Goal: Obtain resource: Download file/media

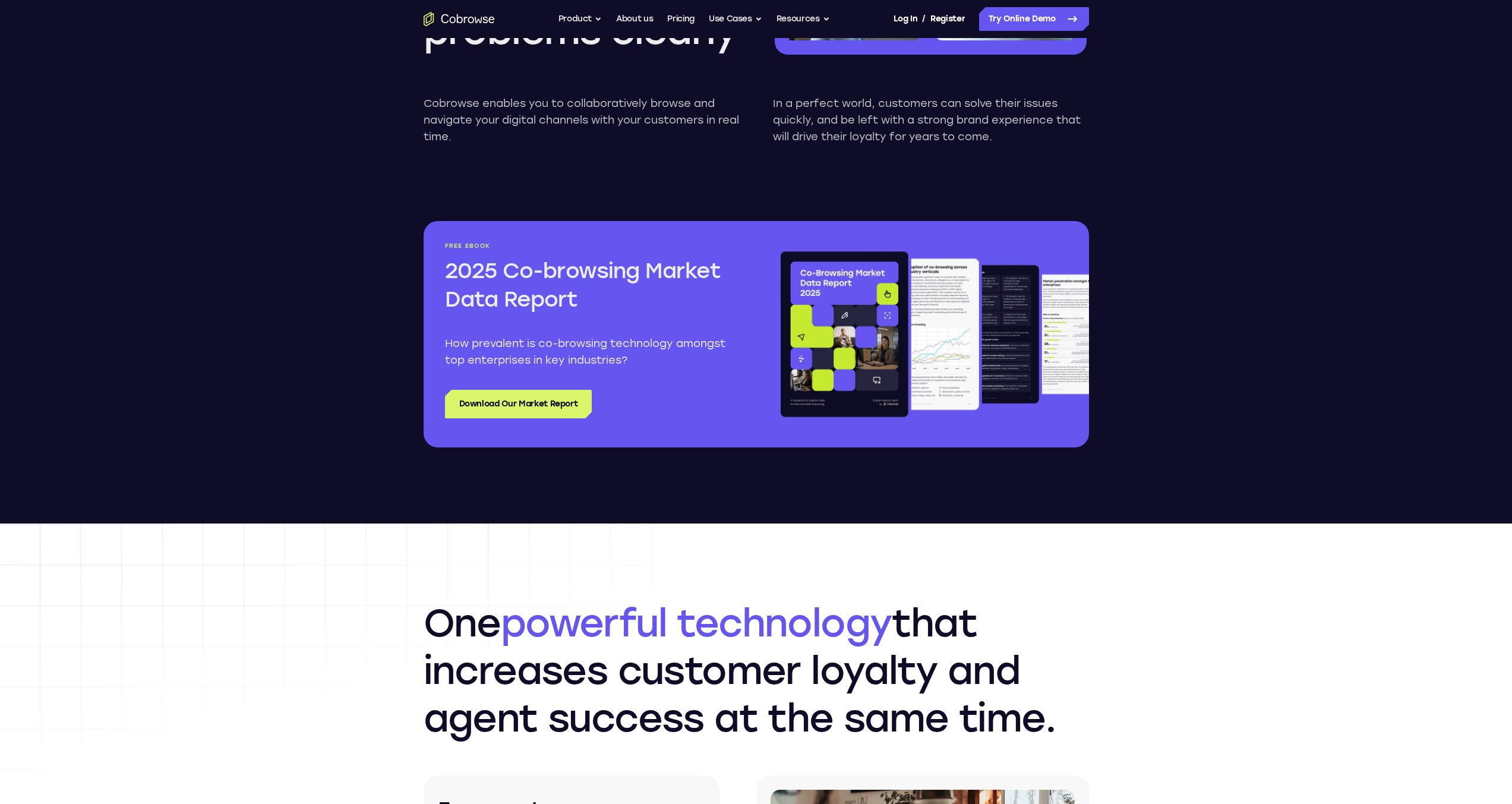
scroll to position [1248, 0]
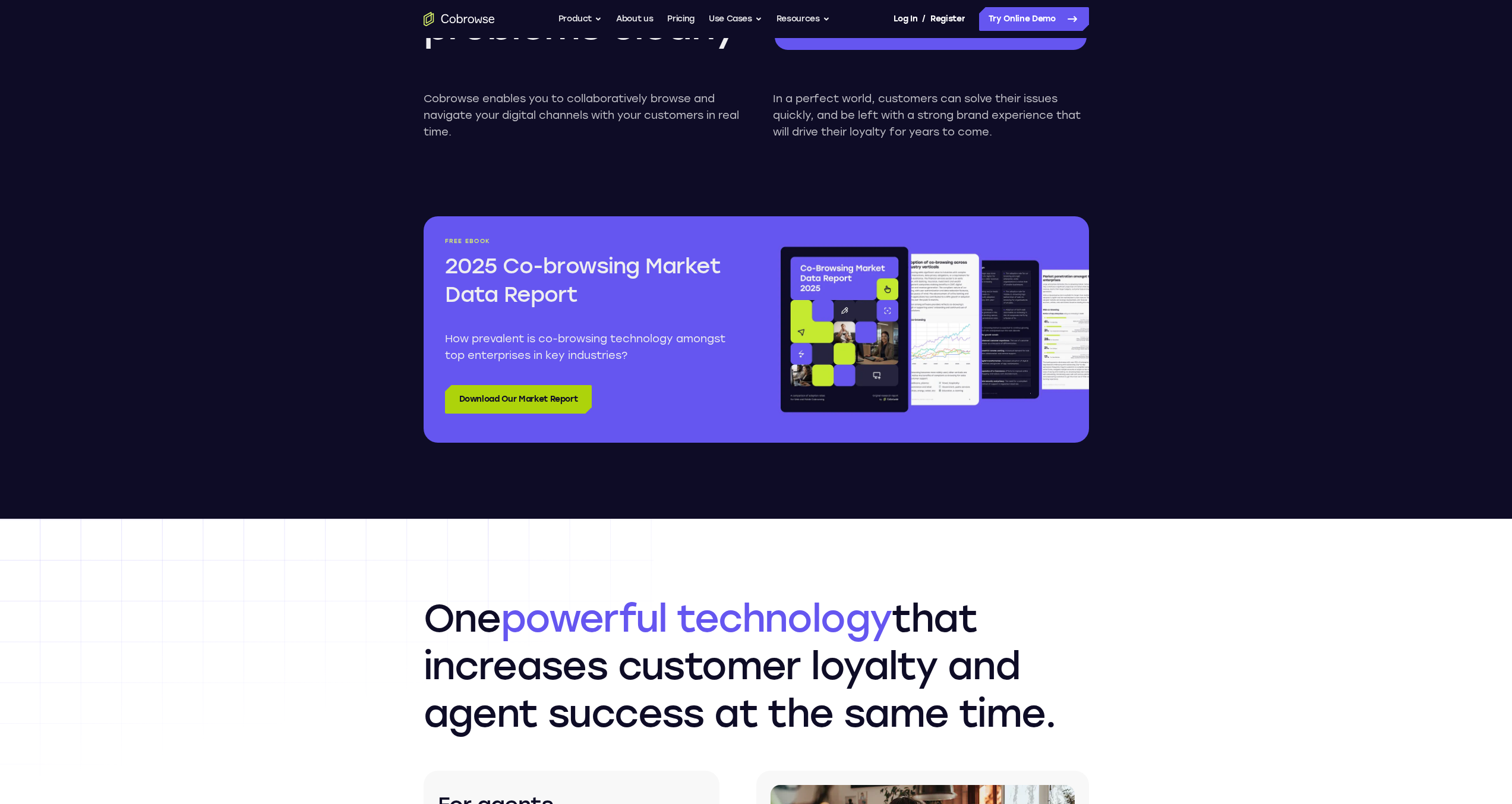
click at [516, 405] on link "Download Our Market Report" at bounding box center [519, 399] width 147 height 29
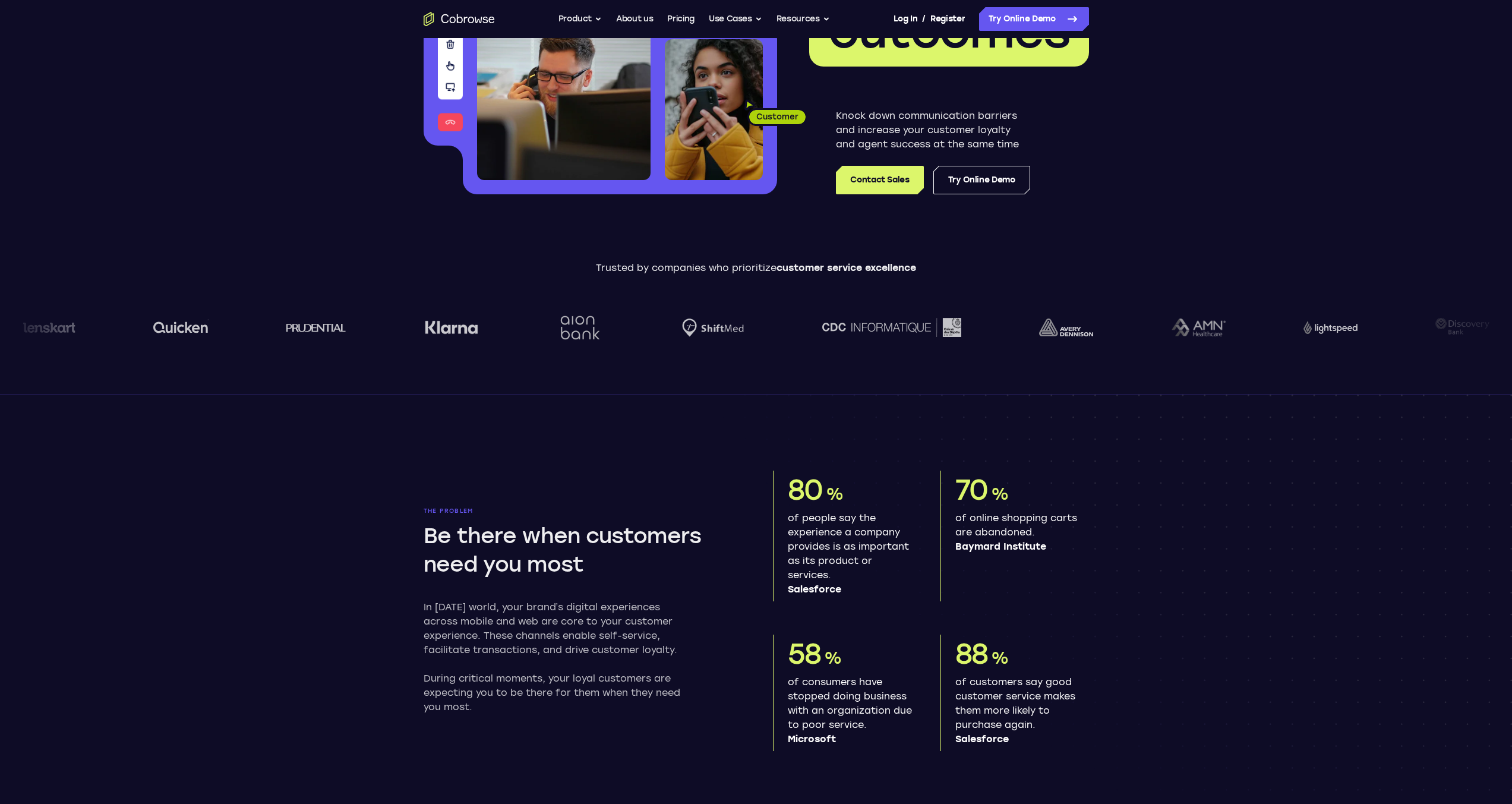
scroll to position [0, 0]
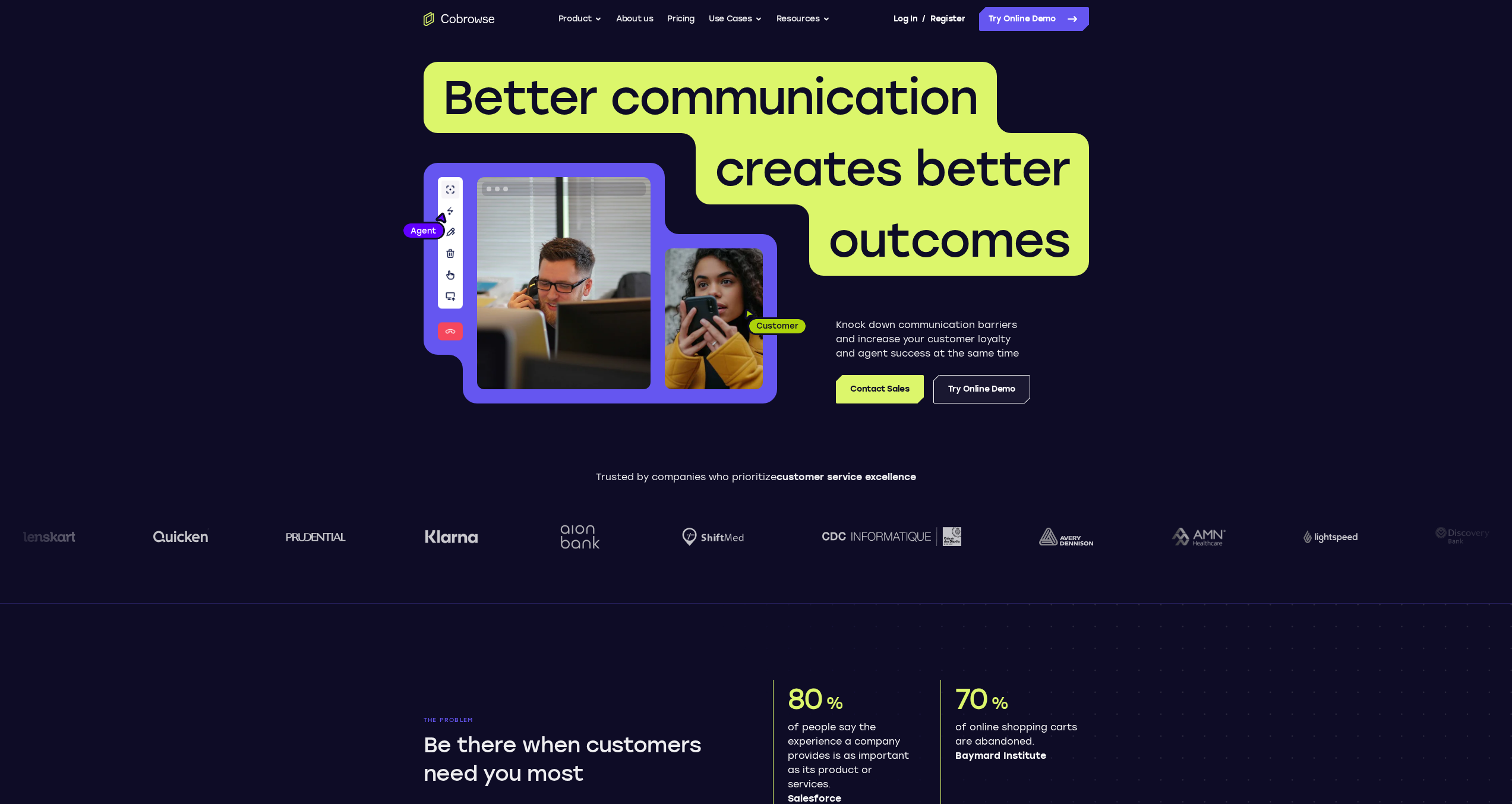
click at [992, 394] on link "Try Online Demo" at bounding box center [982, 389] width 97 height 29
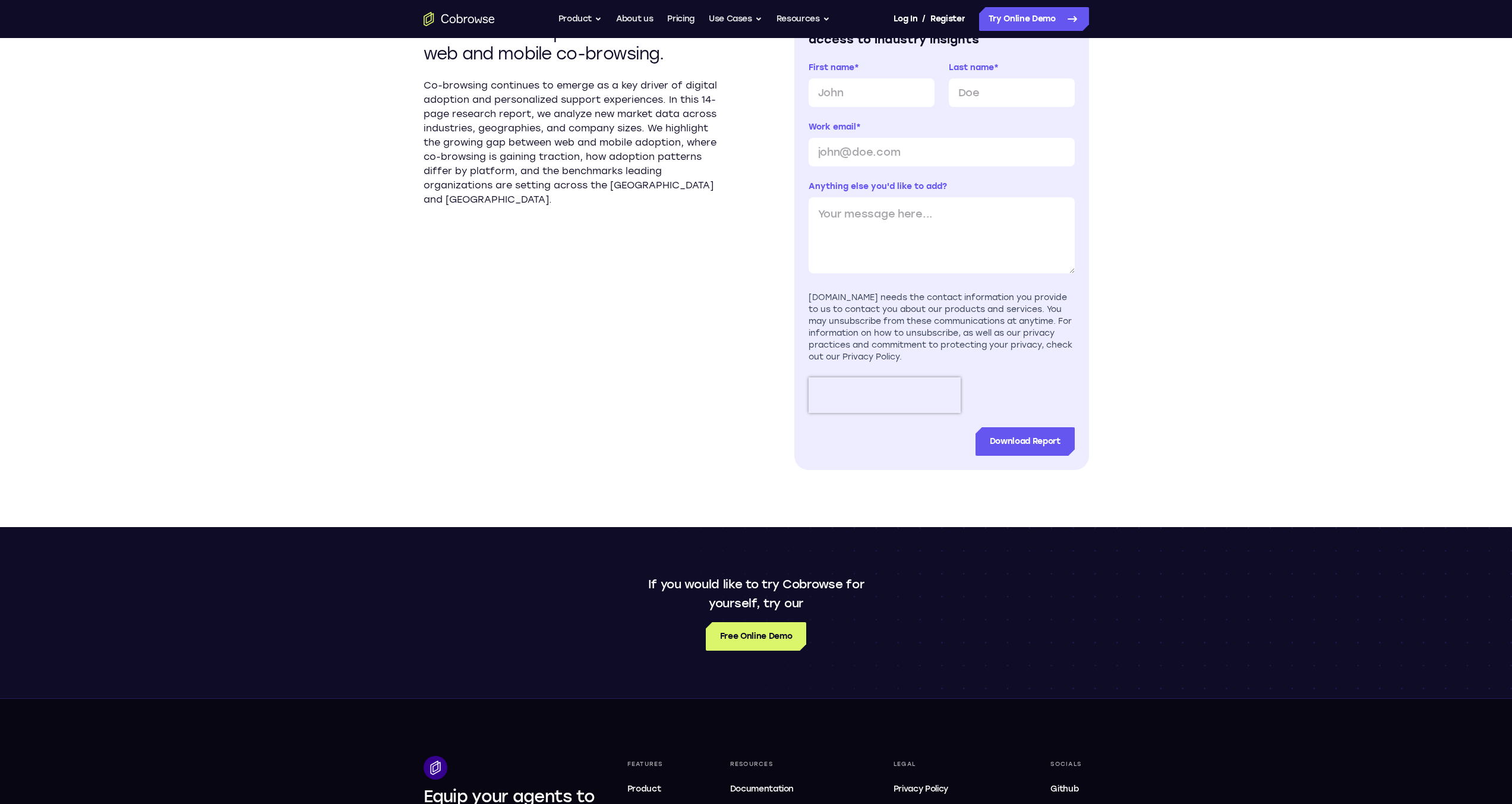
scroll to position [416, 0]
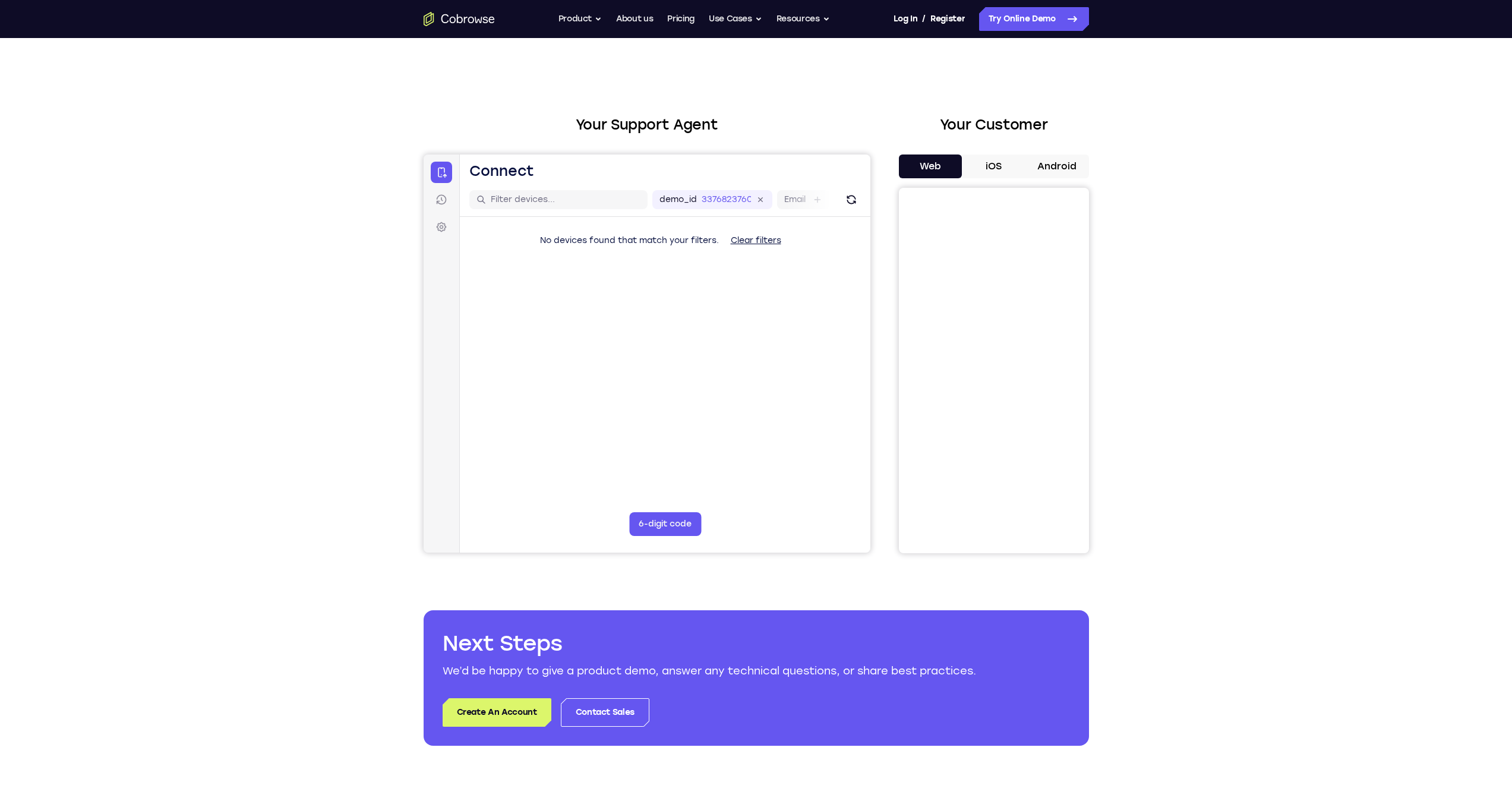
click at [1043, 169] on button "Android" at bounding box center [1057, 166] width 64 height 24
click at [999, 165] on button "iOS" at bounding box center [993, 166] width 64 height 24
click at [760, 200] on icon at bounding box center [760, 199] width 9 height 9
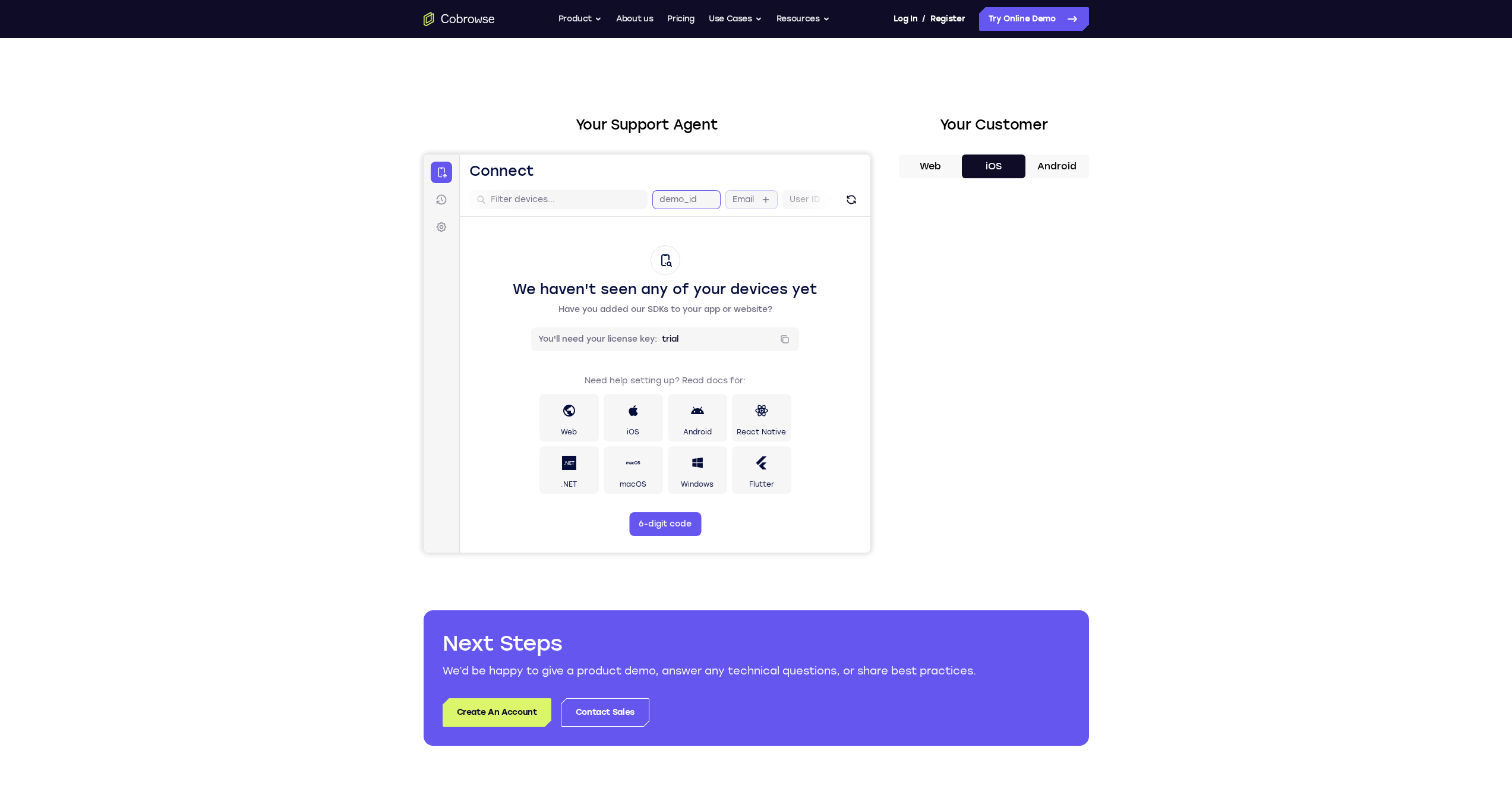
scroll to position [0, 62]
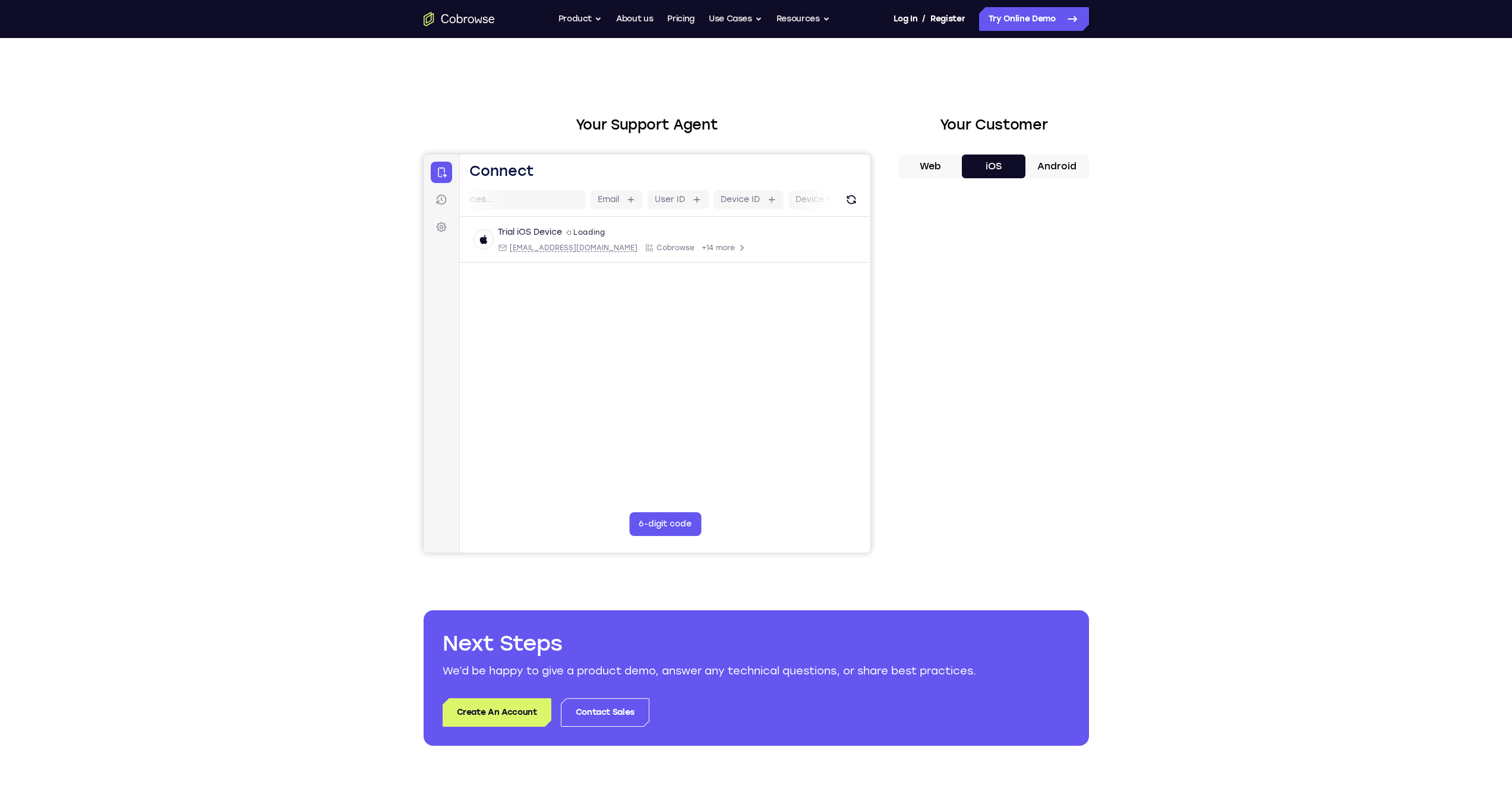
click at [581, 418] on main "Email User ID Device ID Device name 6-digit code Code entry Trial iOS Device sp…" at bounding box center [664, 382] width 410 height 398
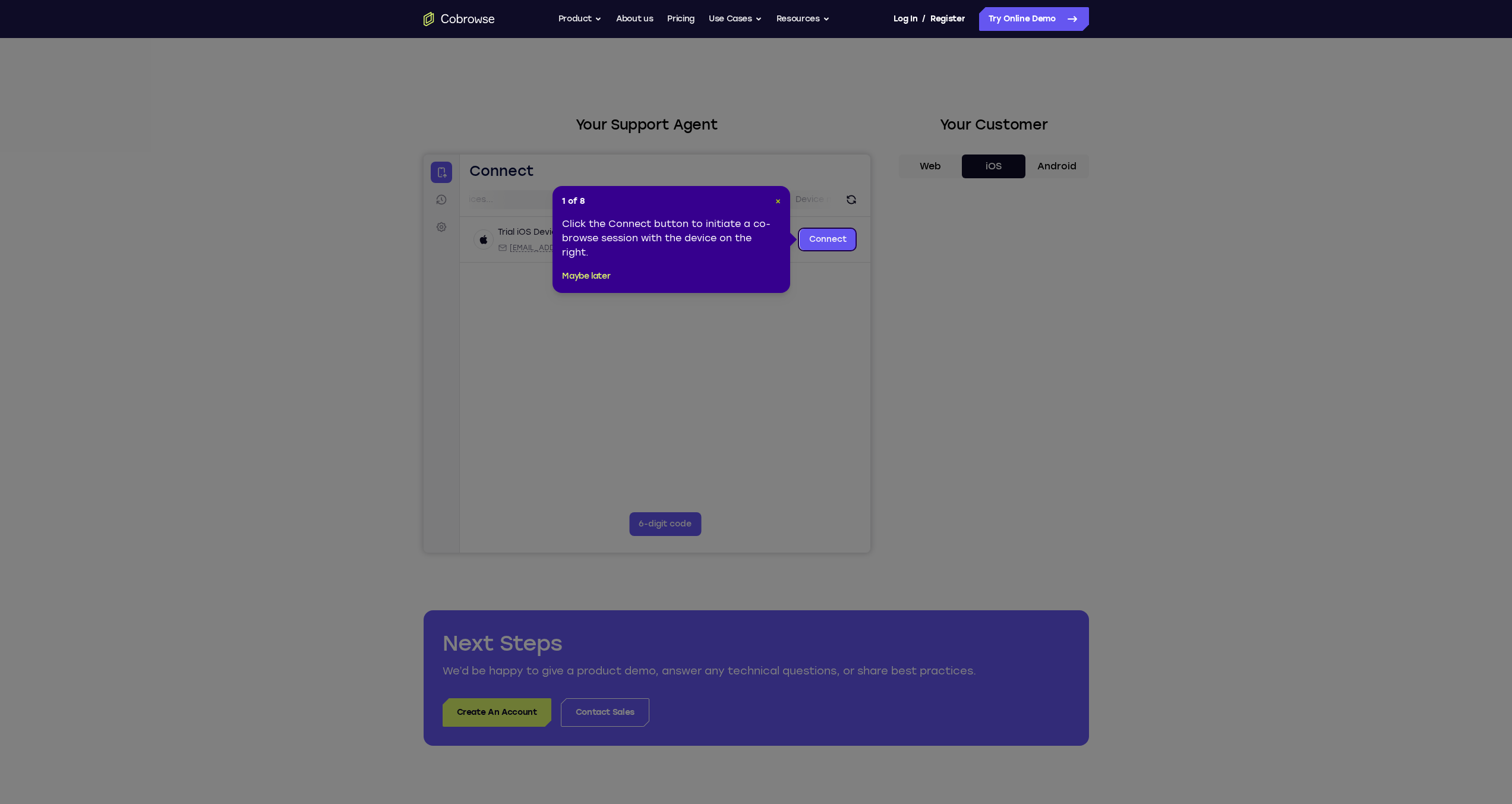
click at [780, 203] on span "×" at bounding box center [777, 201] width 5 height 10
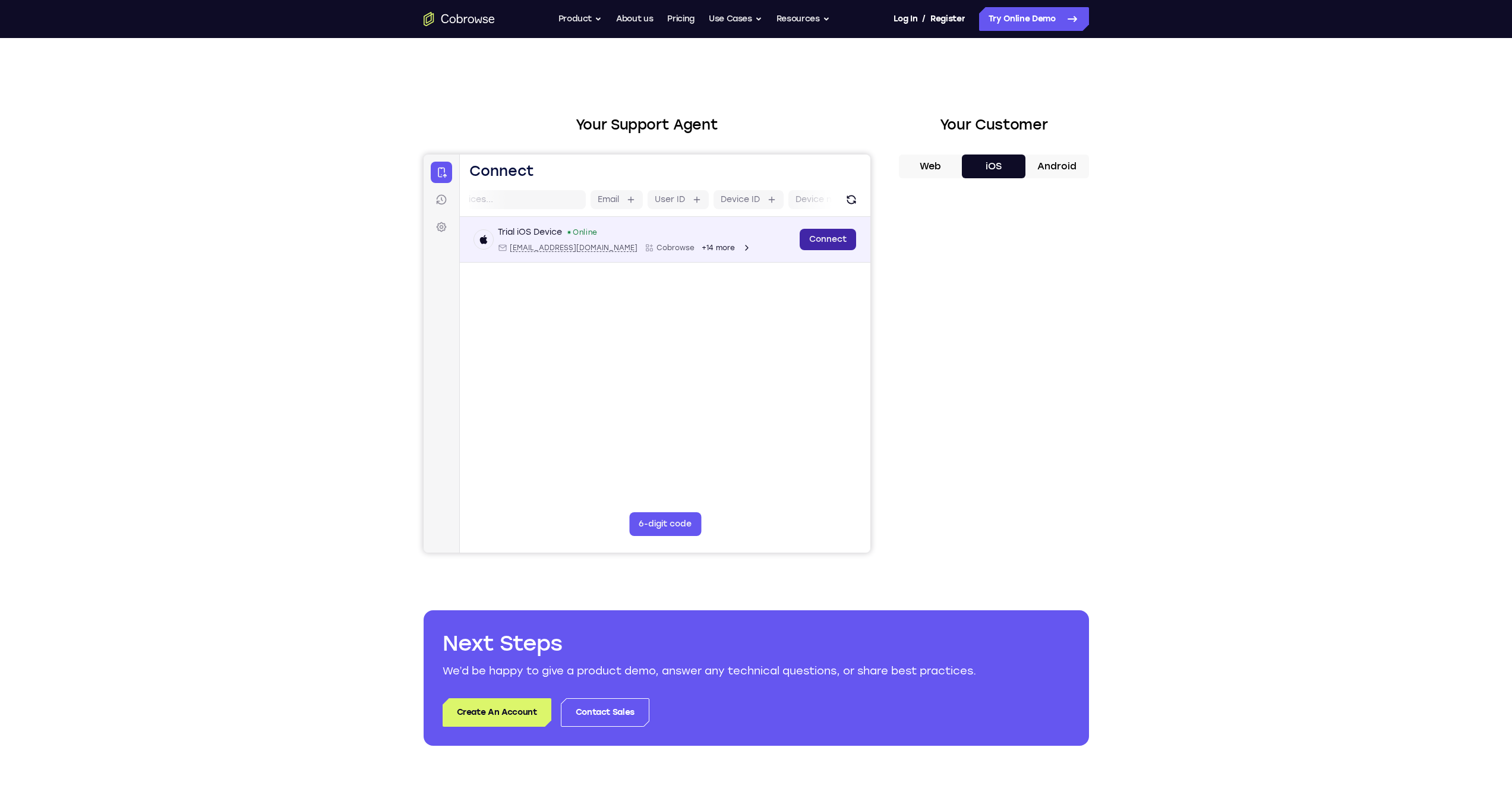
click at [840, 240] on link "Connect" at bounding box center [827, 239] width 57 height 21
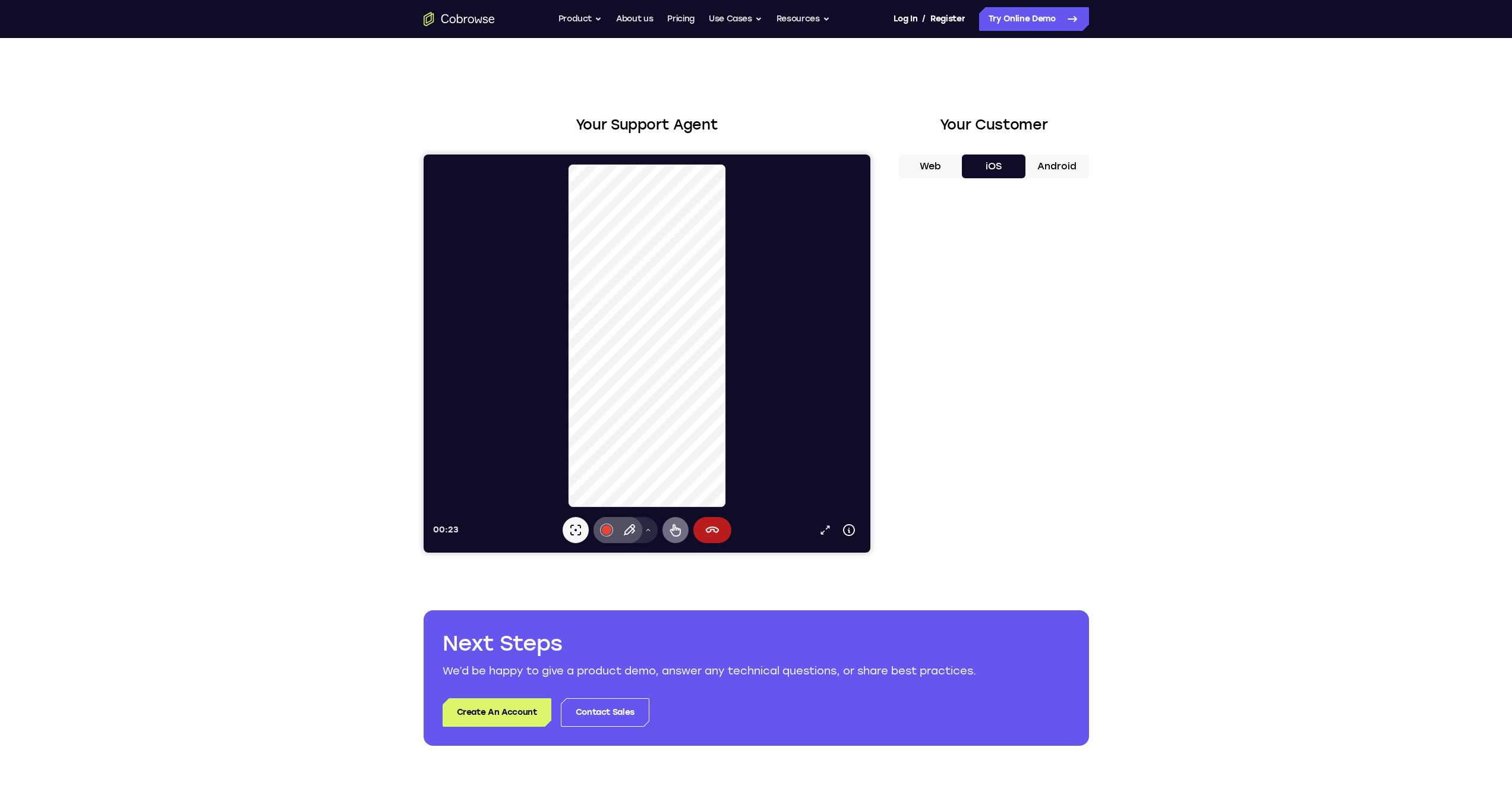
click at [674, 534] on icon at bounding box center [675, 530] width 14 height 14
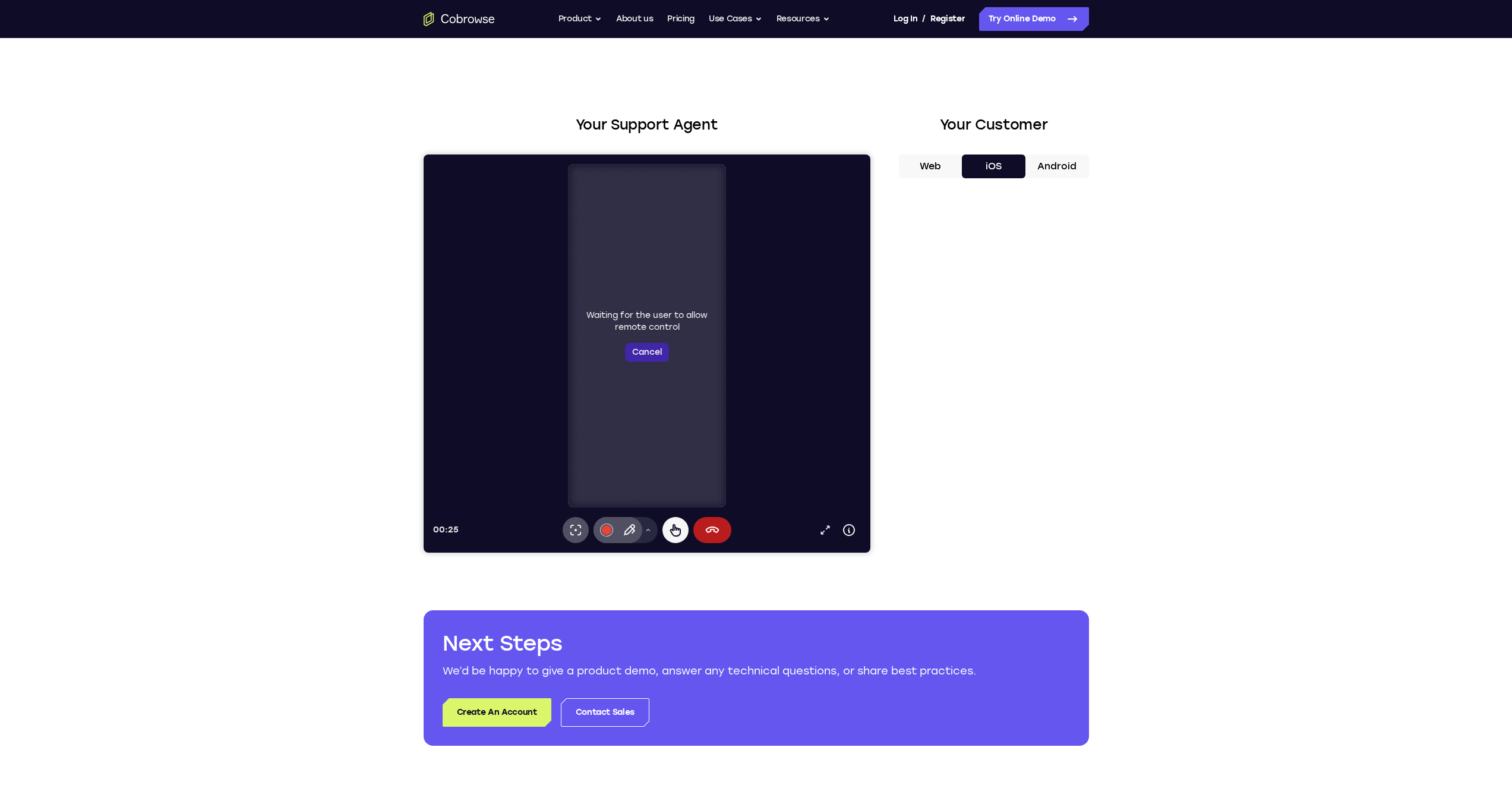
click at [647, 353] on button "Cancel" at bounding box center [646, 352] width 44 height 19
